Goal: Register for event/course

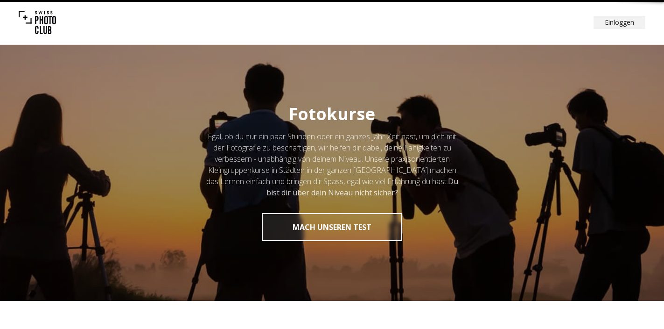
click at [207, 35] on div "Einloggen" at bounding box center [332, 22] width 664 height 45
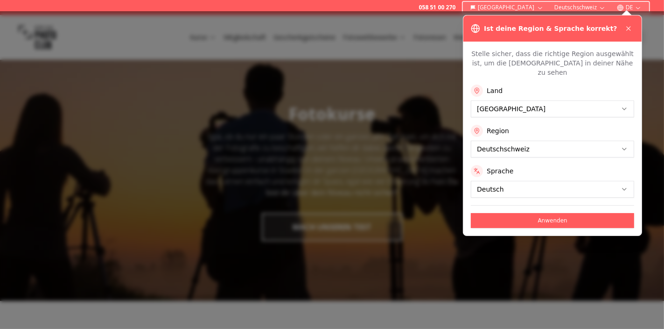
click at [649, 129] on div at bounding box center [332, 169] width 664 height 317
click at [627, 26] on icon at bounding box center [628, 28] width 7 height 7
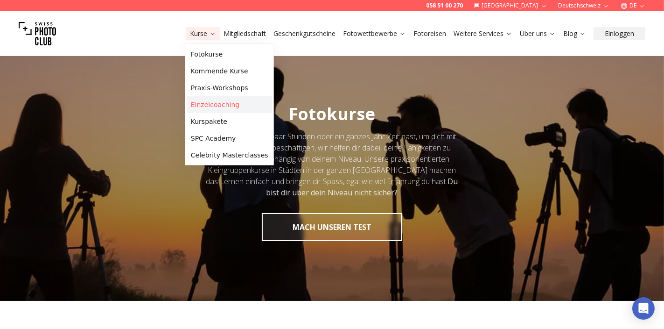
click at [196, 101] on link "Einzelcoaching" at bounding box center [229, 104] width 85 height 17
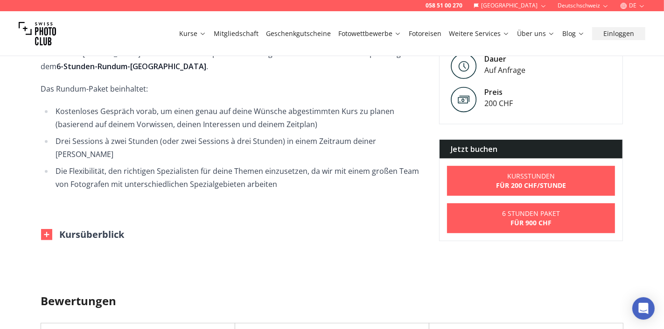
scroll to position [467, 0]
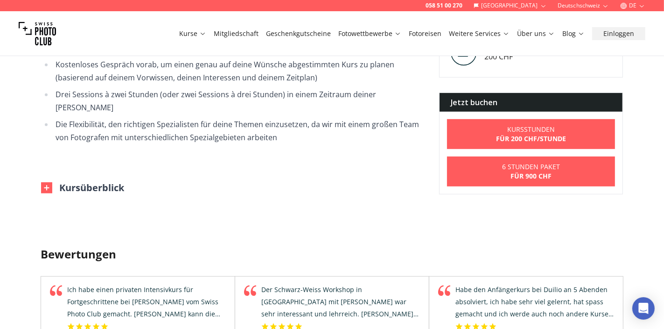
click at [47, 182] on img at bounding box center [46, 187] width 11 height 11
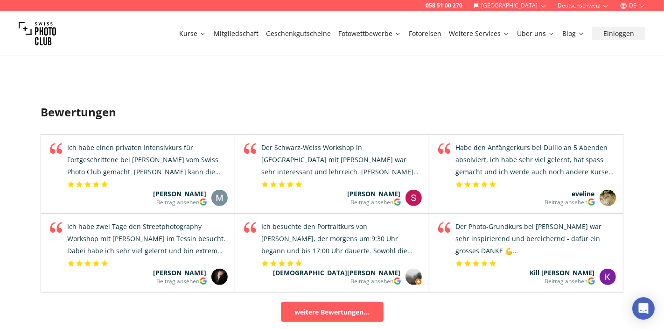
scroll to position [840, 0]
